Goal: Task Accomplishment & Management: Manage account settings

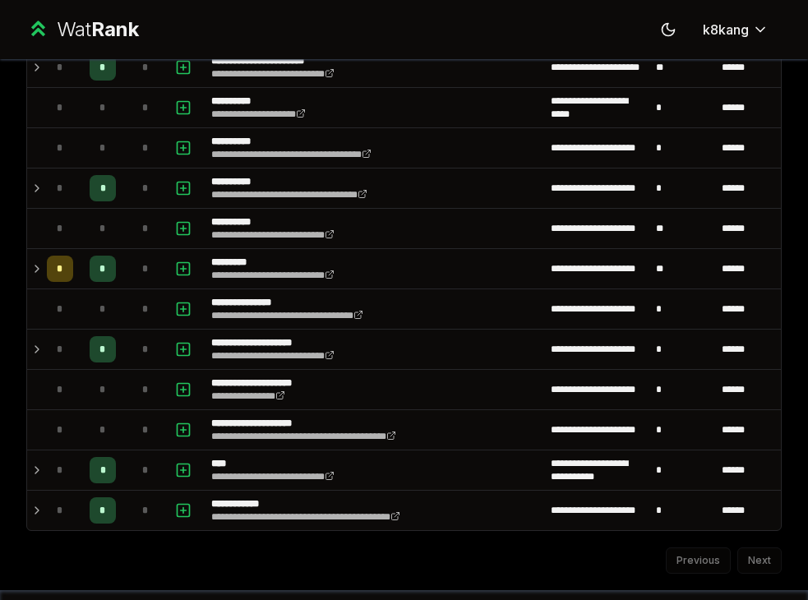
scroll to position [1706, 0]
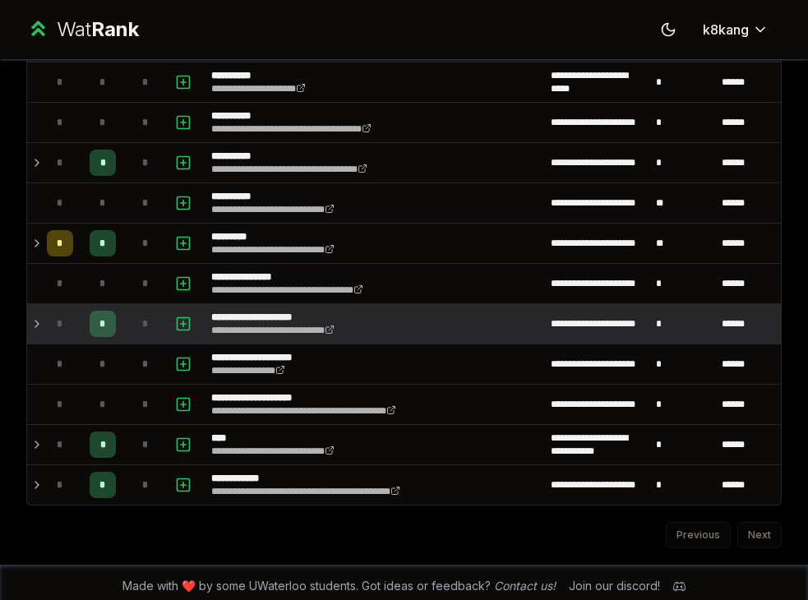
click at [36, 326] on icon at bounding box center [36, 324] width 3 height 7
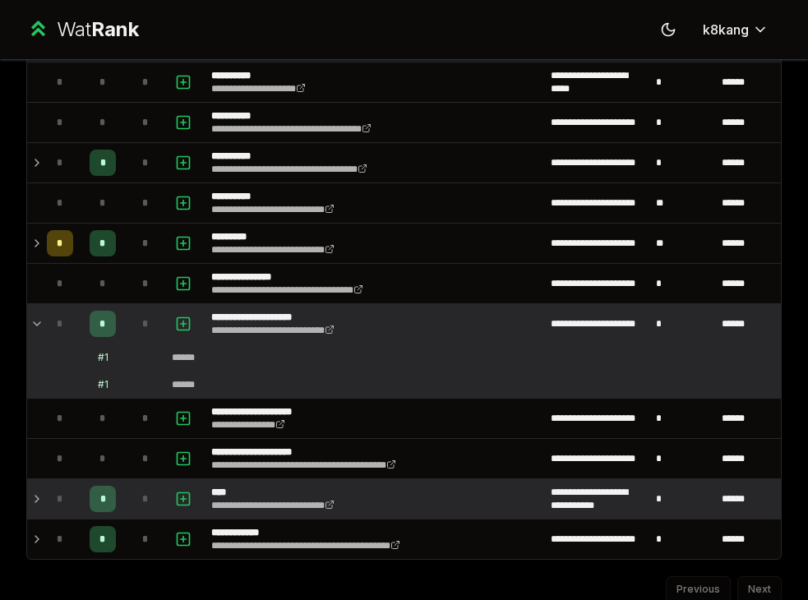
click at [35, 504] on icon at bounding box center [36, 499] width 13 height 20
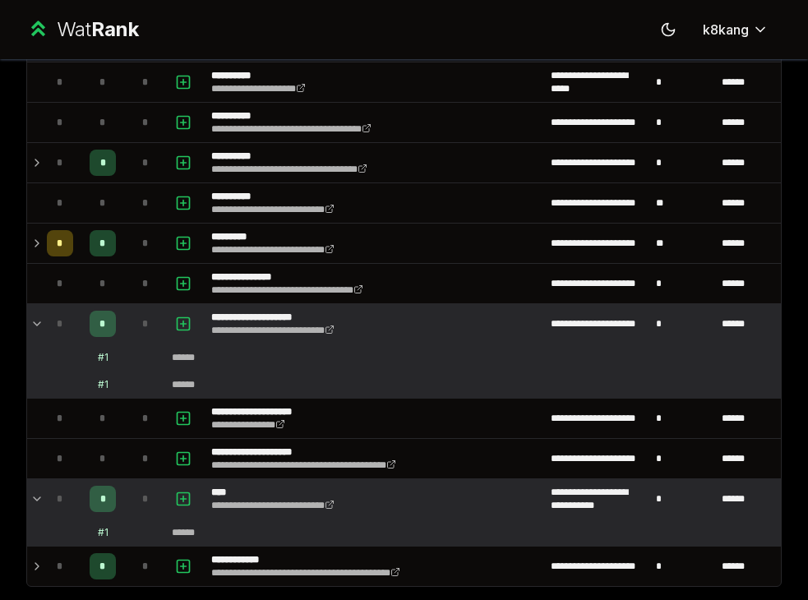
click at [35, 504] on icon at bounding box center [36, 499] width 13 height 20
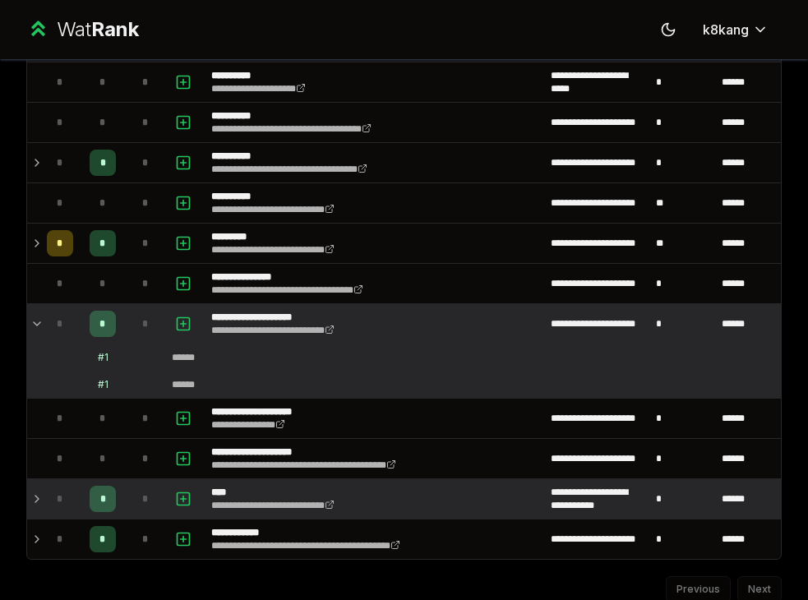
click at [33, 322] on icon at bounding box center [36, 324] width 13 height 20
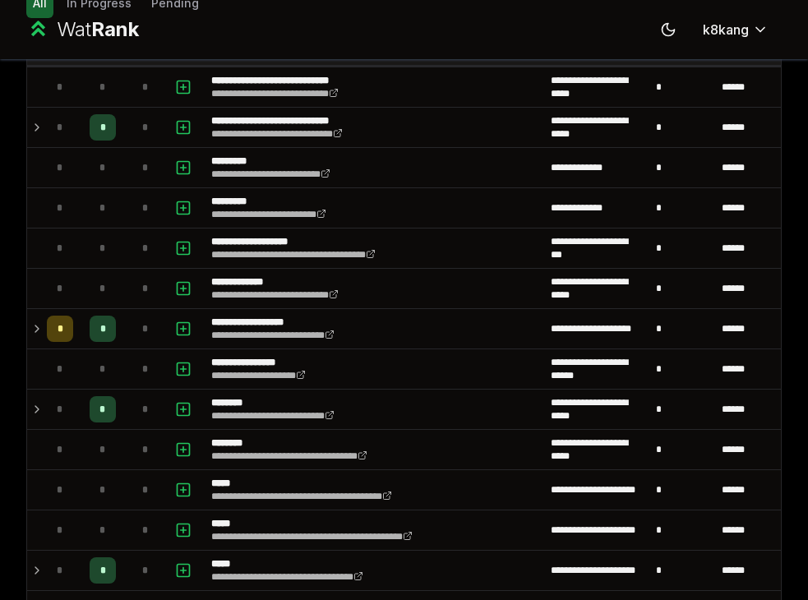
scroll to position [0, 0]
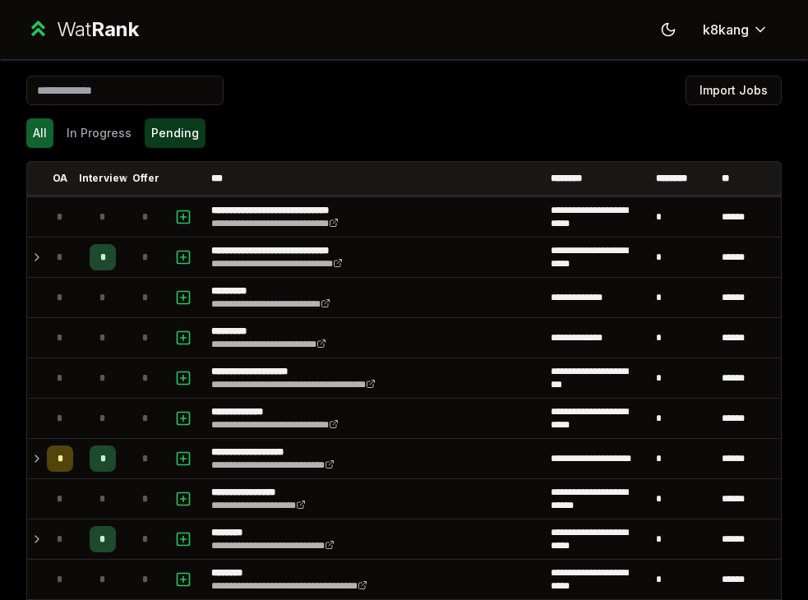
click at [178, 142] on button "Pending" at bounding box center [175, 133] width 61 height 30
click at [188, 128] on button "Pending" at bounding box center [175, 133] width 61 height 30
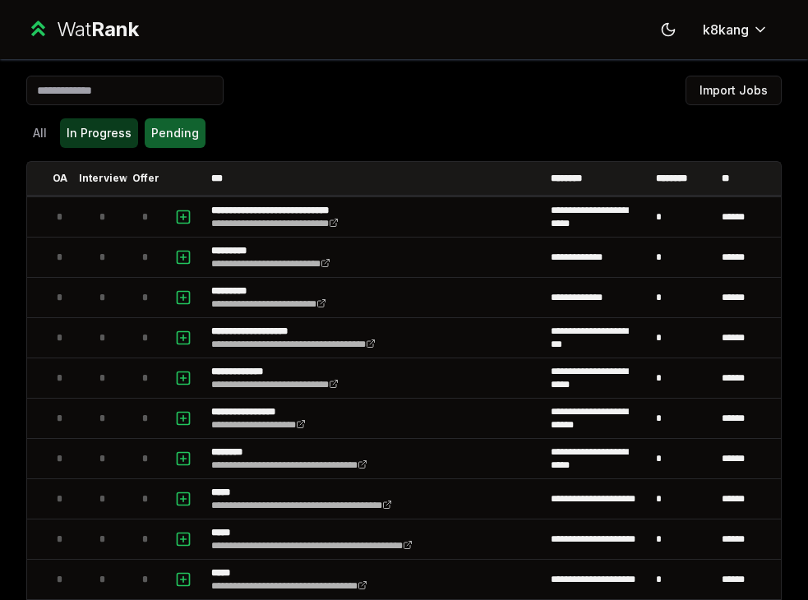
click at [99, 132] on button "In Progress" at bounding box center [99, 133] width 78 height 30
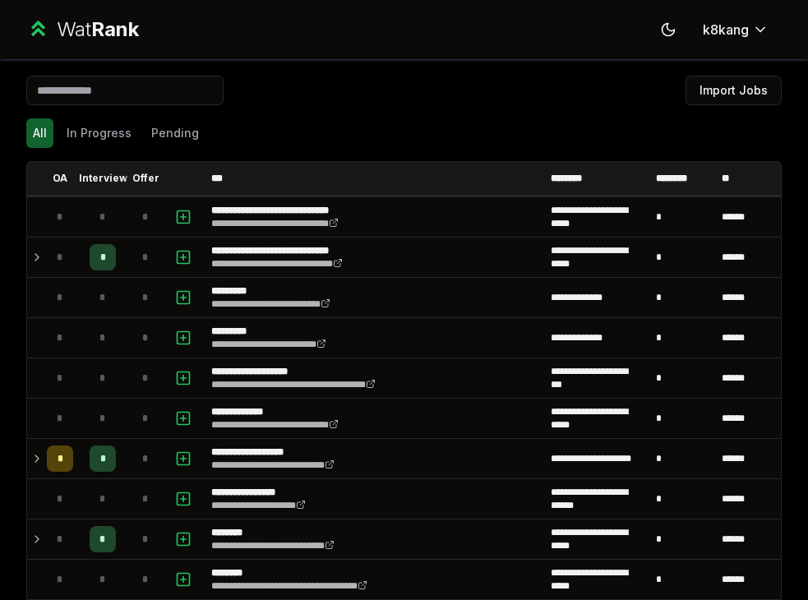
scroll to position [1714, 0]
